Goal: Find specific page/section: Find specific page/section

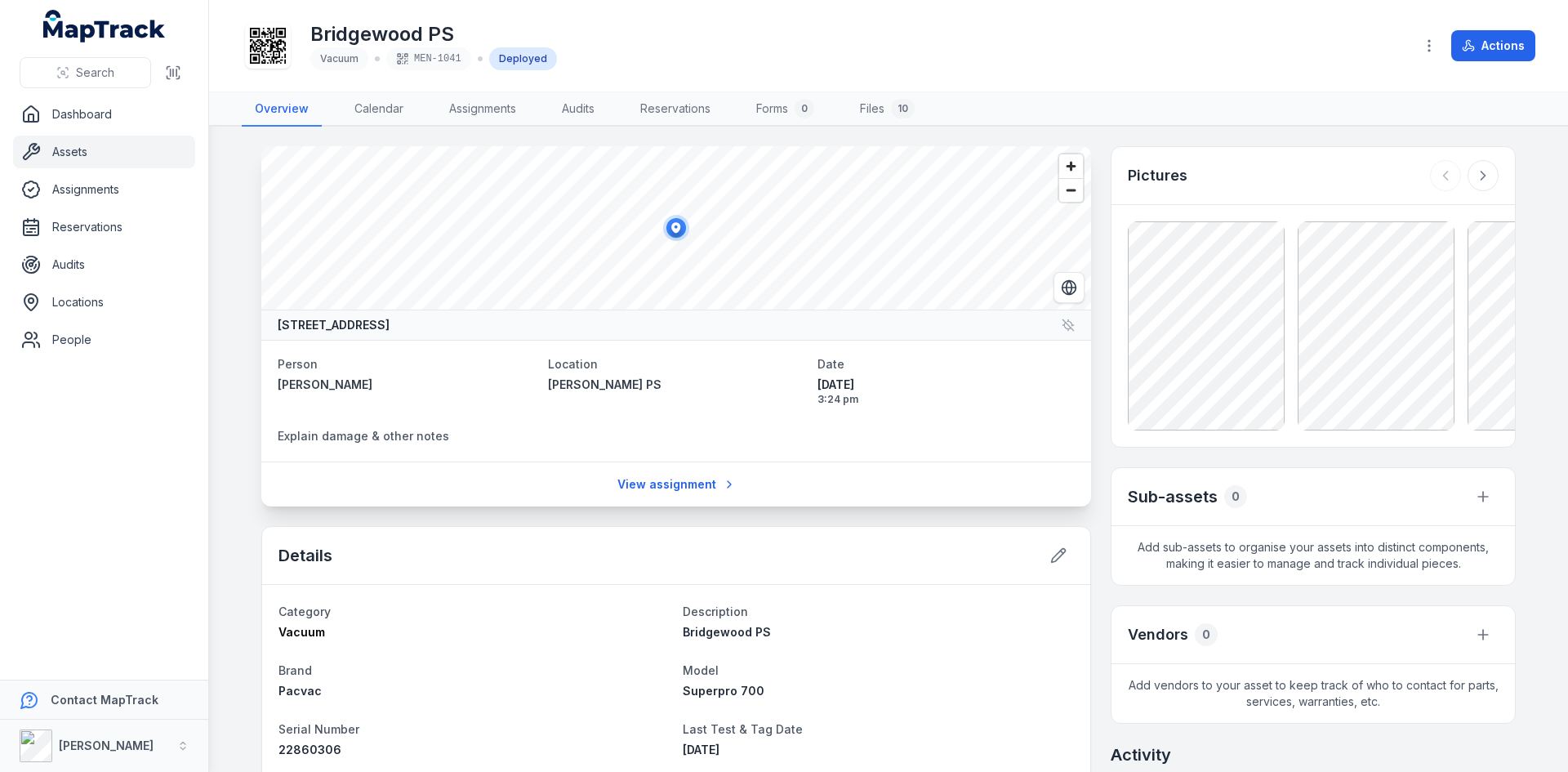
scroll to position [326, 0]
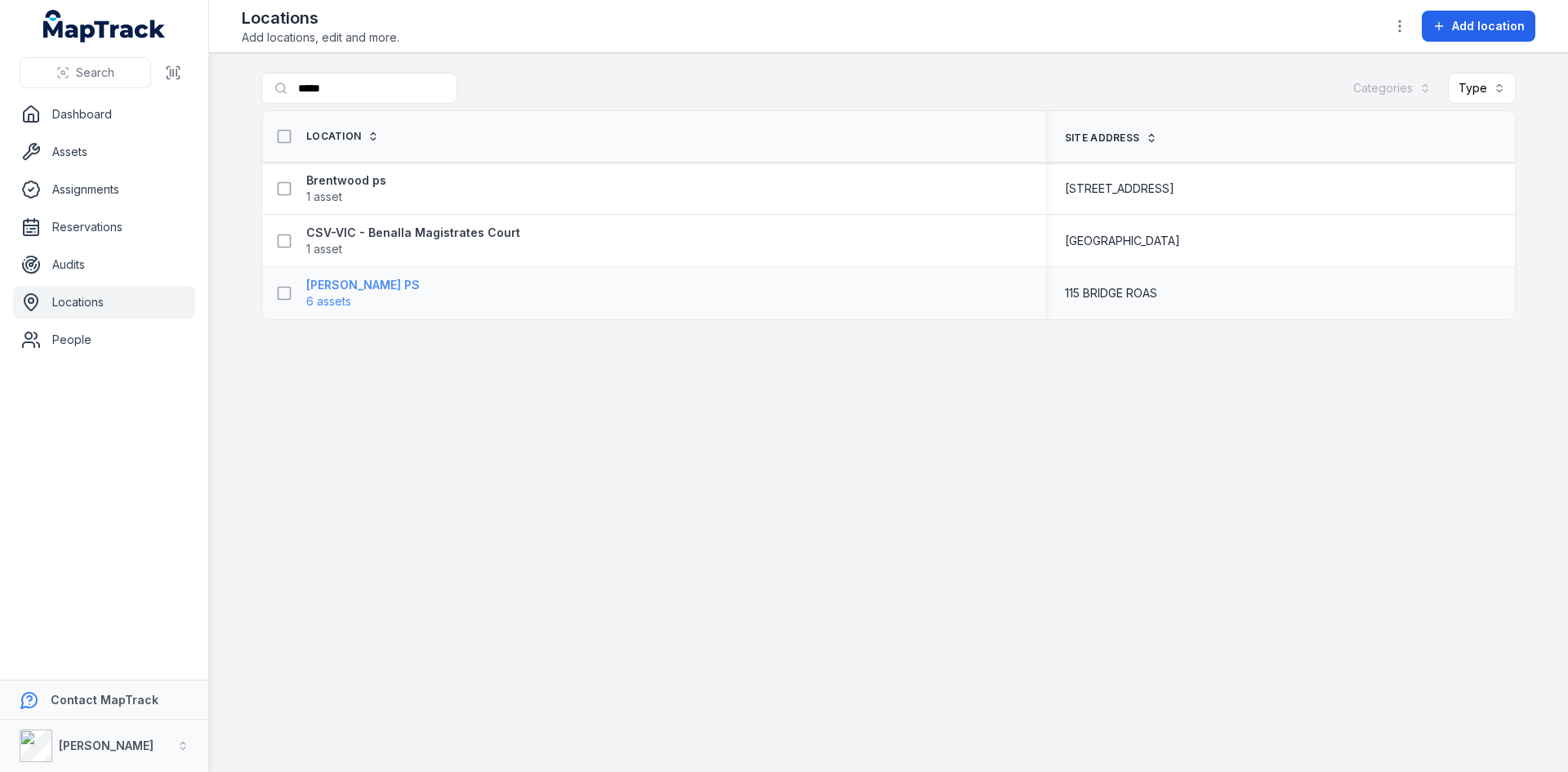
click at [395, 288] on strong "DE - Bridgewood PS" at bounding box center [363, 285] width 113 height 17
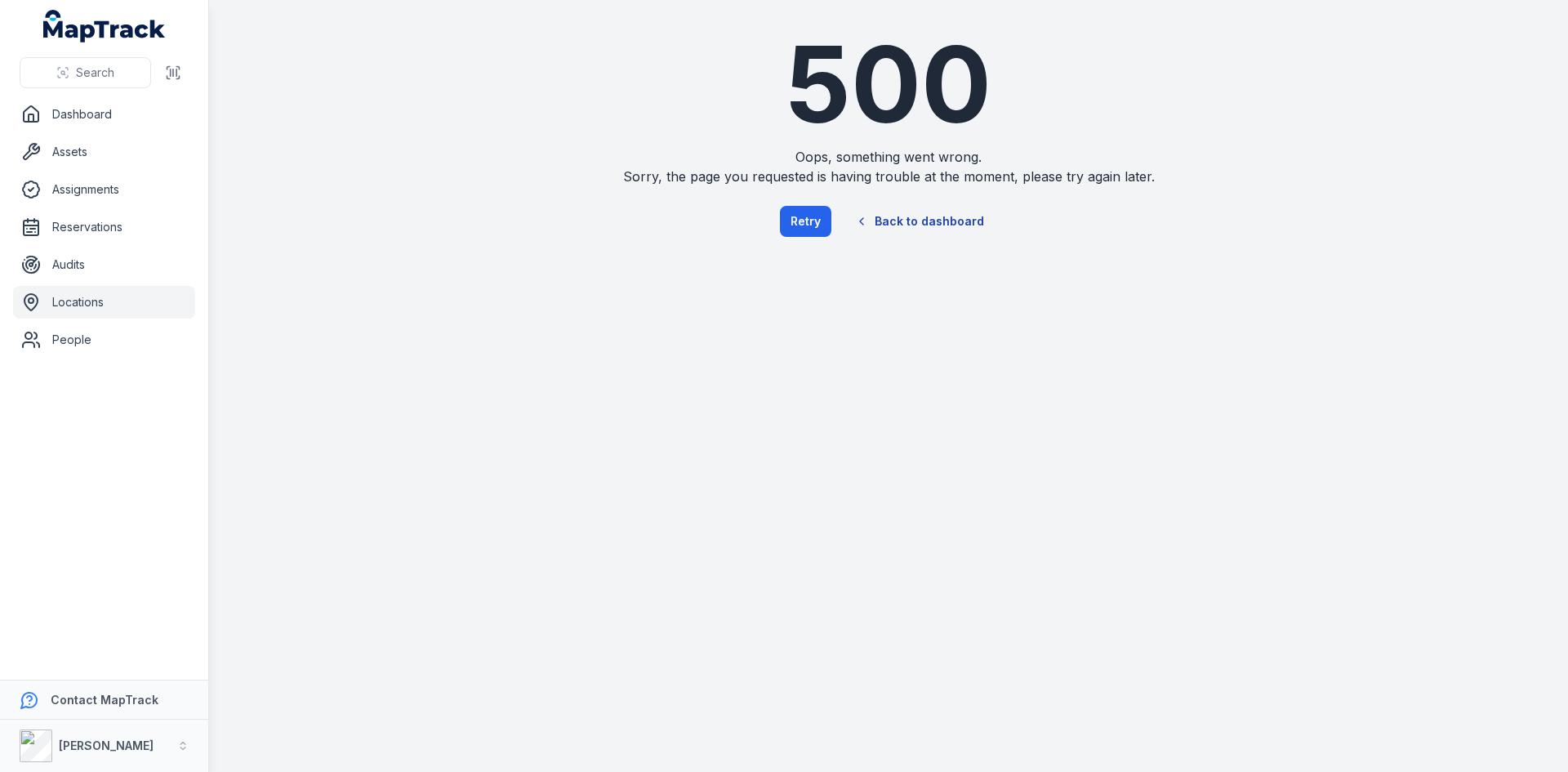
click at [904, 217] on link "Back to dashboard" at bounding box center [919, 221] width 157 height 37
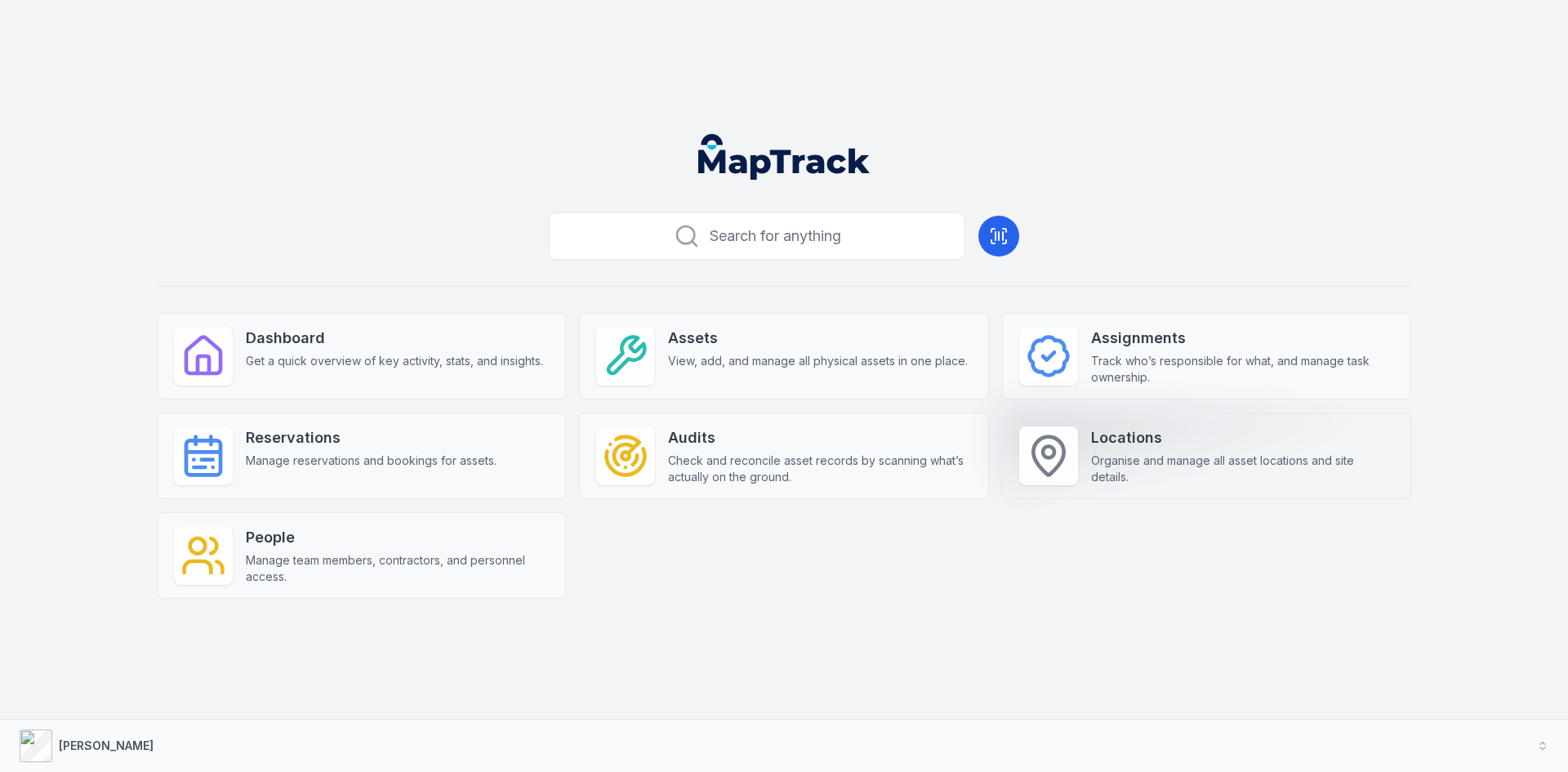
click at [1149, 447] on strong "Locations" at bounding box center [1243, 438] width 303 height 23
